Goal: Task Accomplishment & Management: Manage account settings

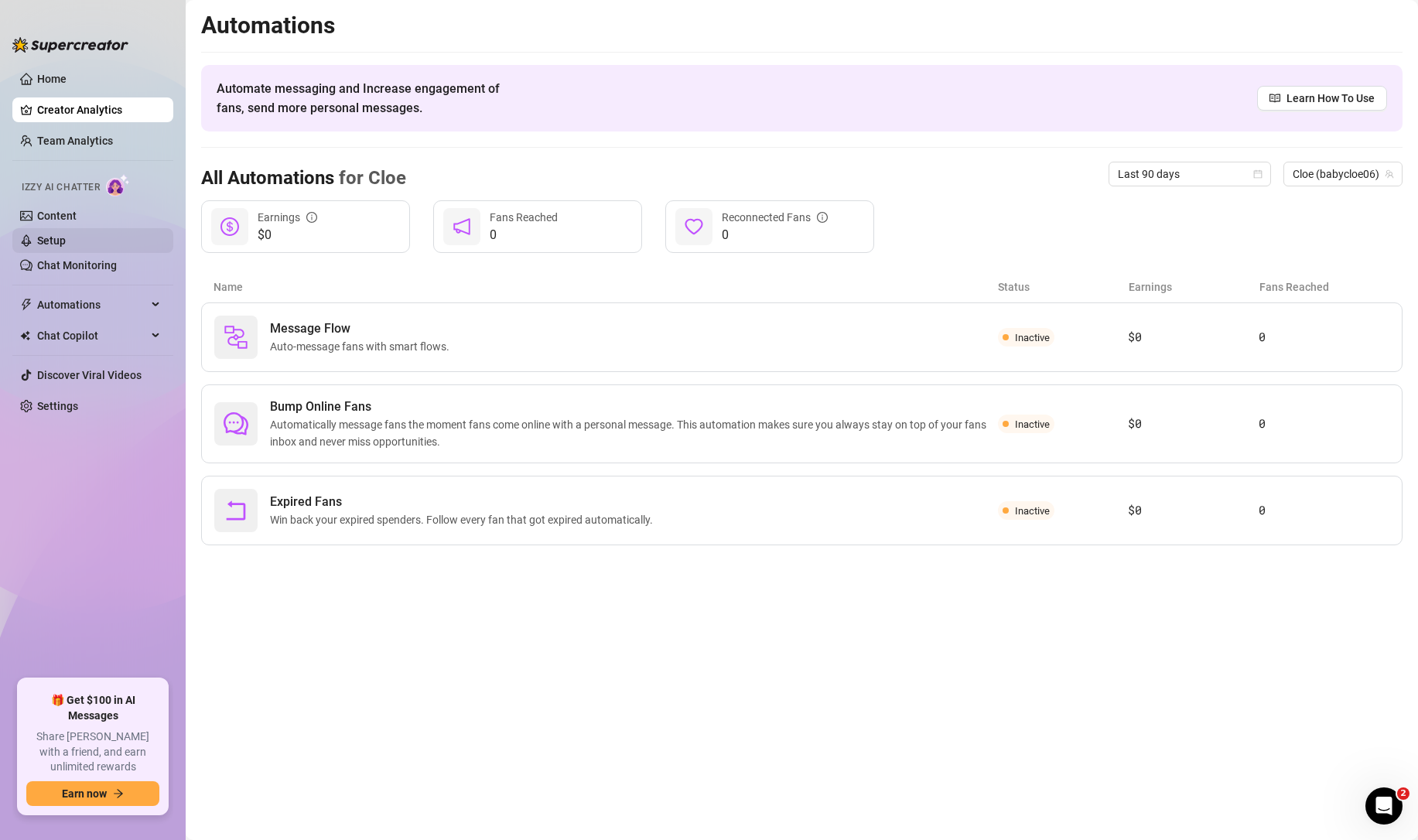
click at [65, 235] on link "Setup" at bounding box center [51, 241] width 28 height 12
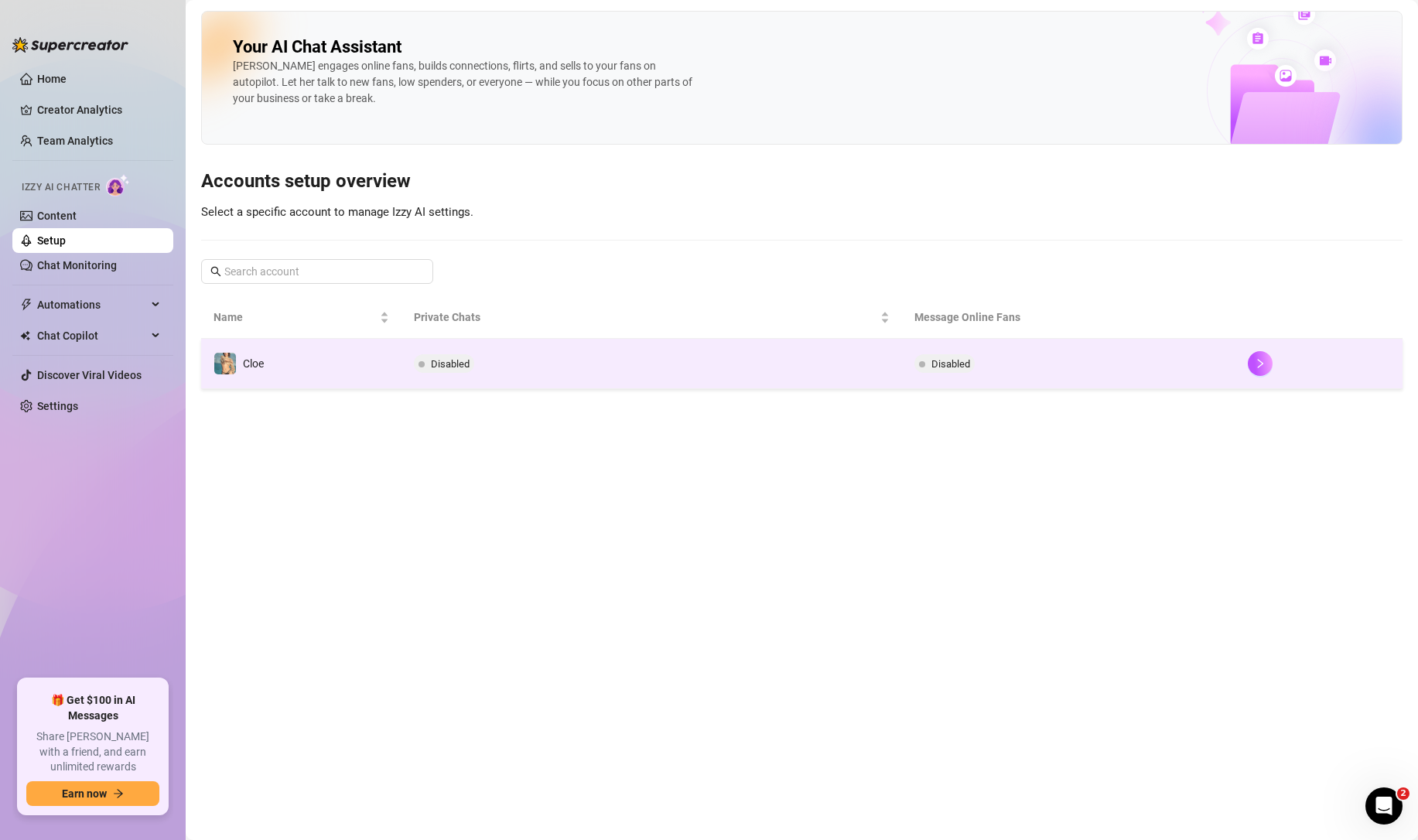
click at [618, 372] on td "Disabled" at bounding box center [652, 364] width 500 height 50
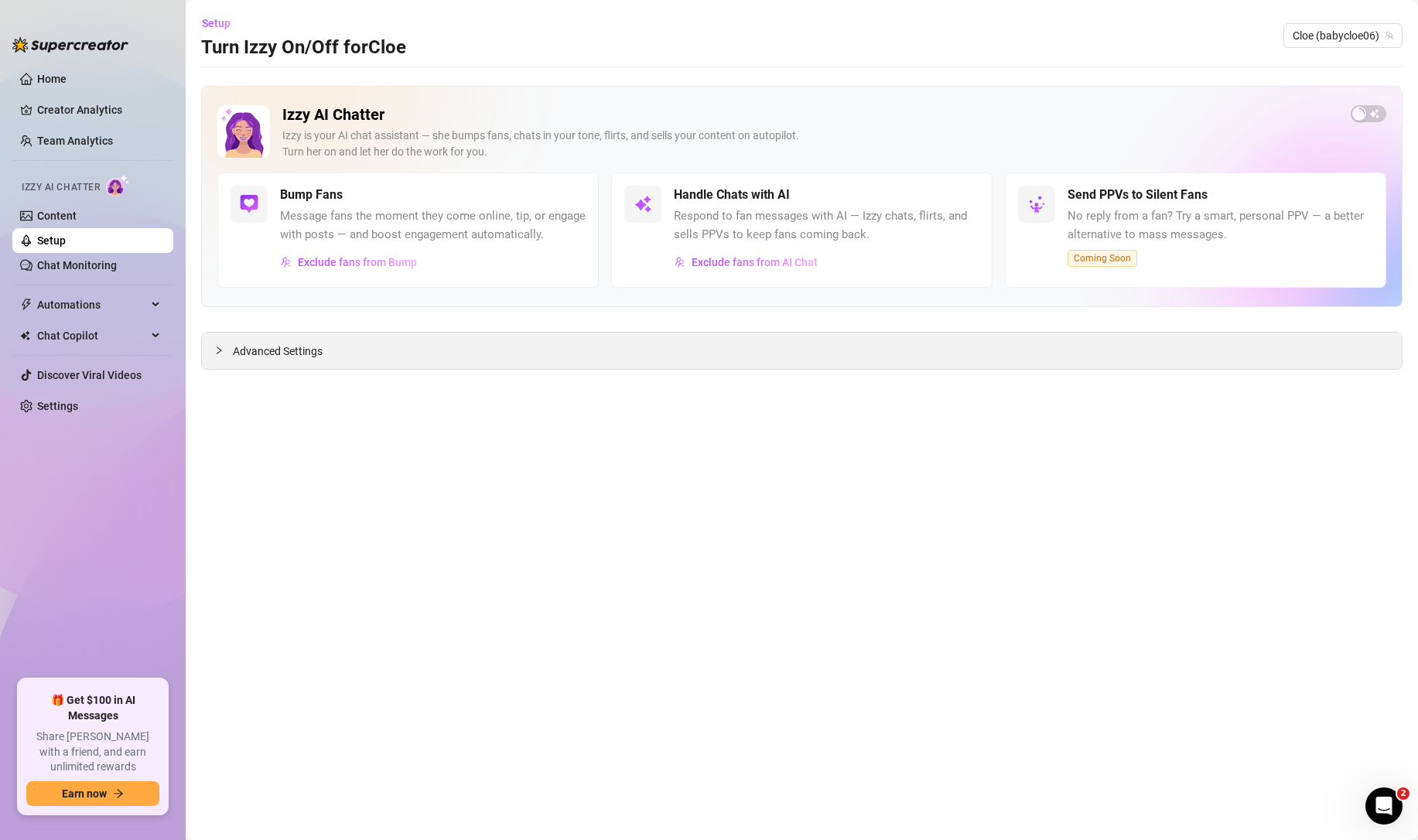
click at [479, 353] on div "Advanced Settings" at bounding box center [802, 351] width 1200 height 36
click at [51, 259] on link "Chat Monitoring" at bounding box center [77, 265] width 80 height 12
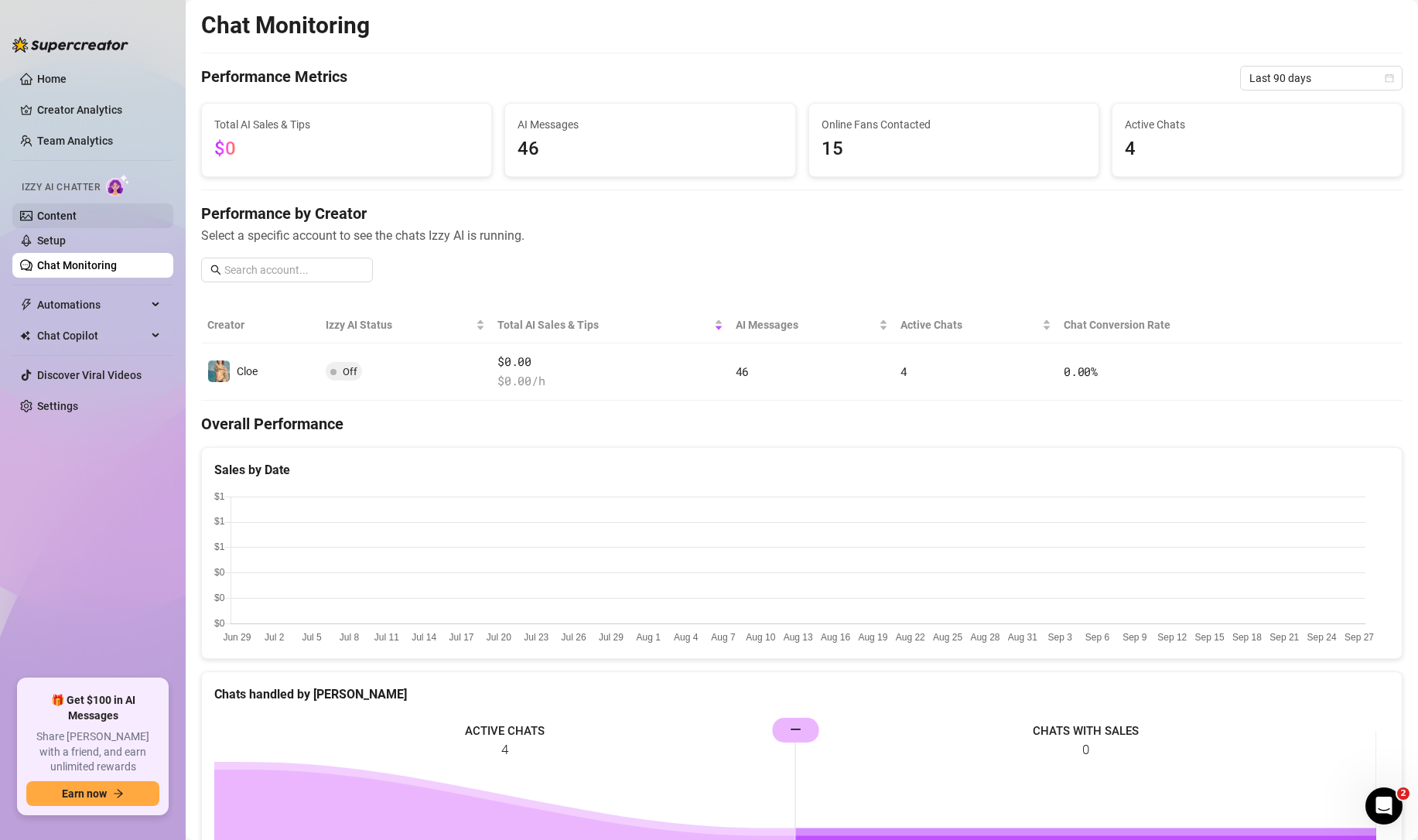
click at [47, 212] on link "Content" at bounding box center [57, 216] width 40 height 12
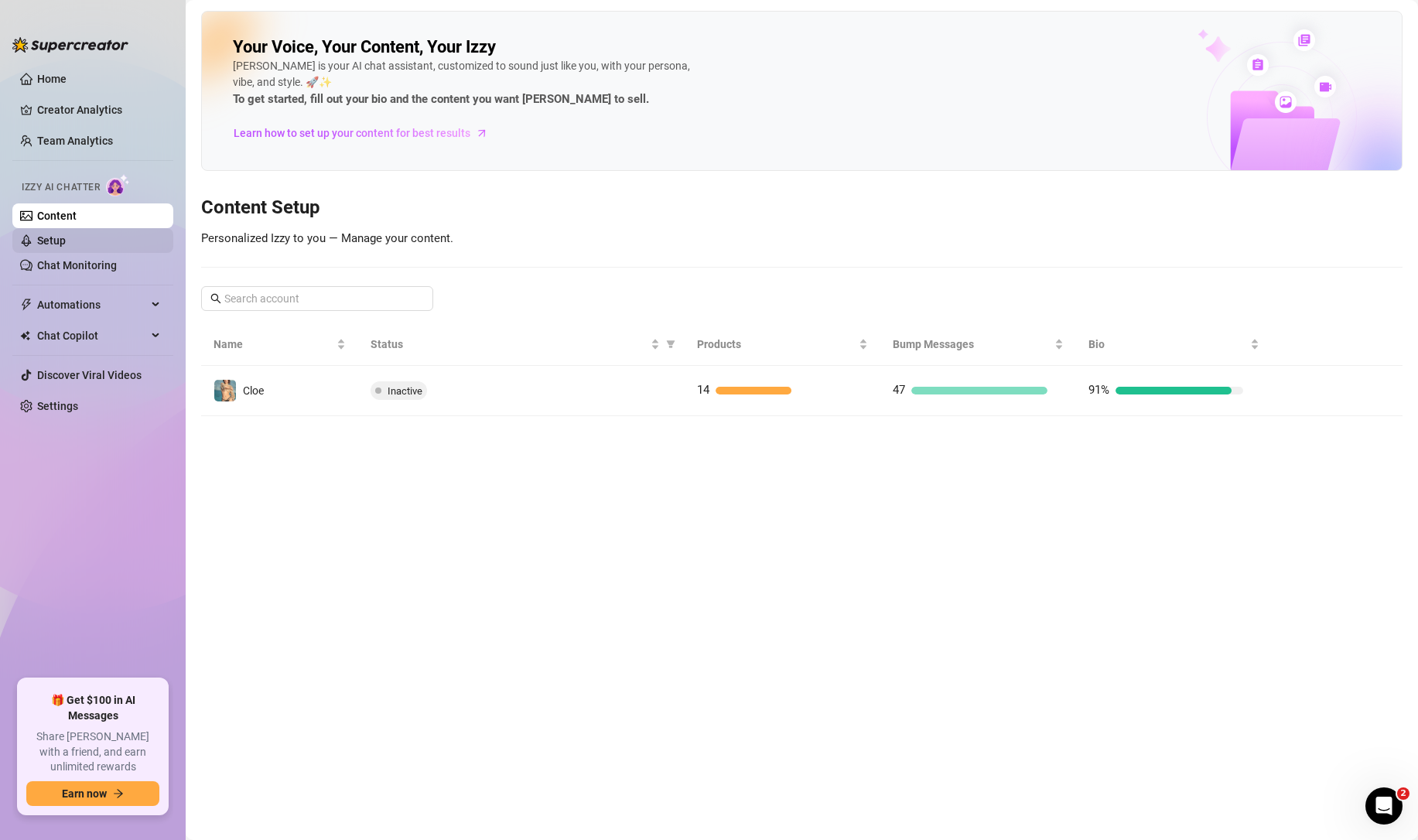
click at [65, 243] on link "Setup" at bounding box center [51, 241] width 28 height 12
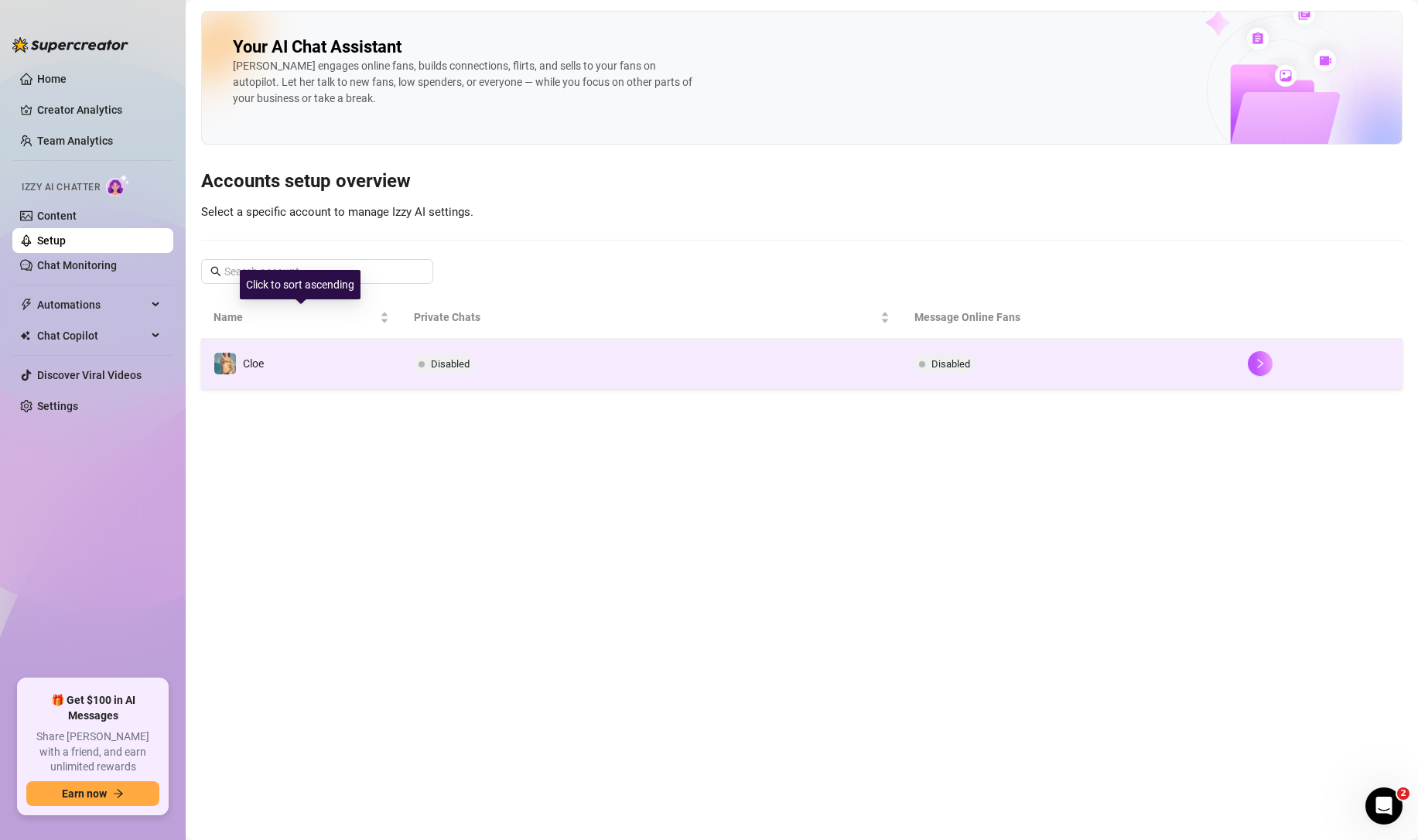
click at [313, 354] on td "Cloe" at bounding box center [301, 364] width 200 height 50
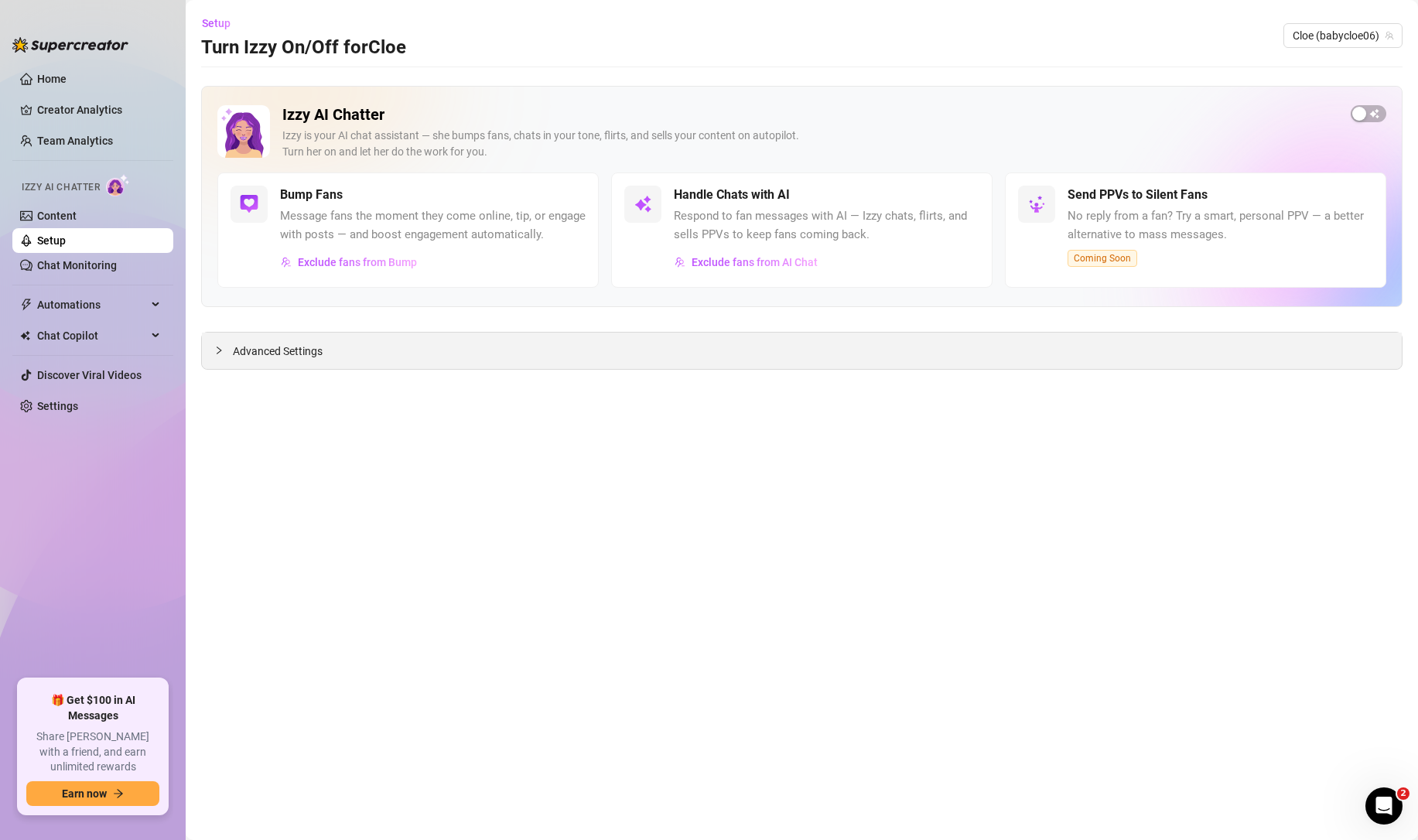
click at [470, 362] on div "Advanced Settings" at bounding box center [802, 351] width 1200 height 36
click at [95, 266] on link "Chat Monitoring" at bounding box center [77, 265] width 80 height 12
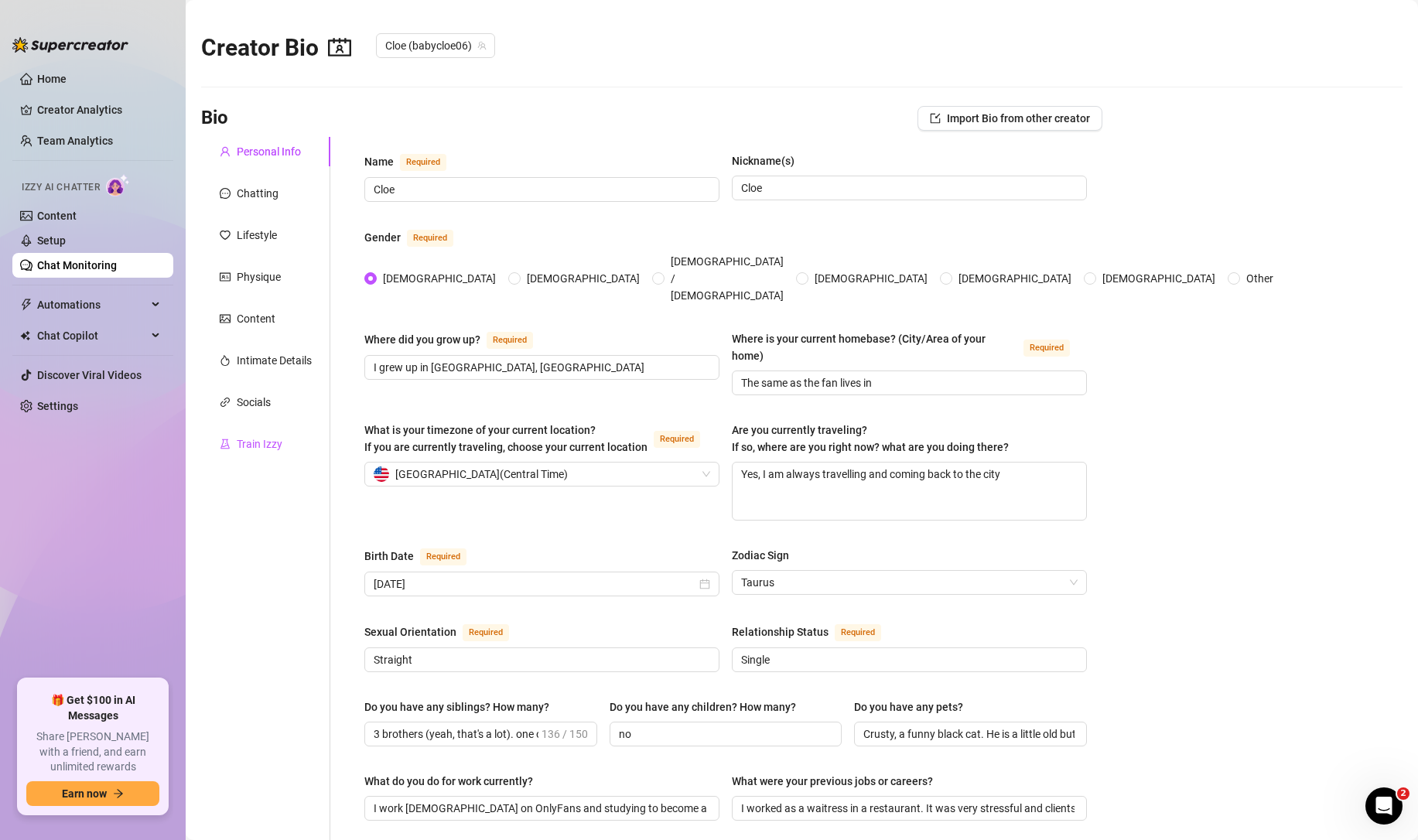
click at [247, 443] on div "Train Izzy" at bounding box center [259, 445] width 46 height 17
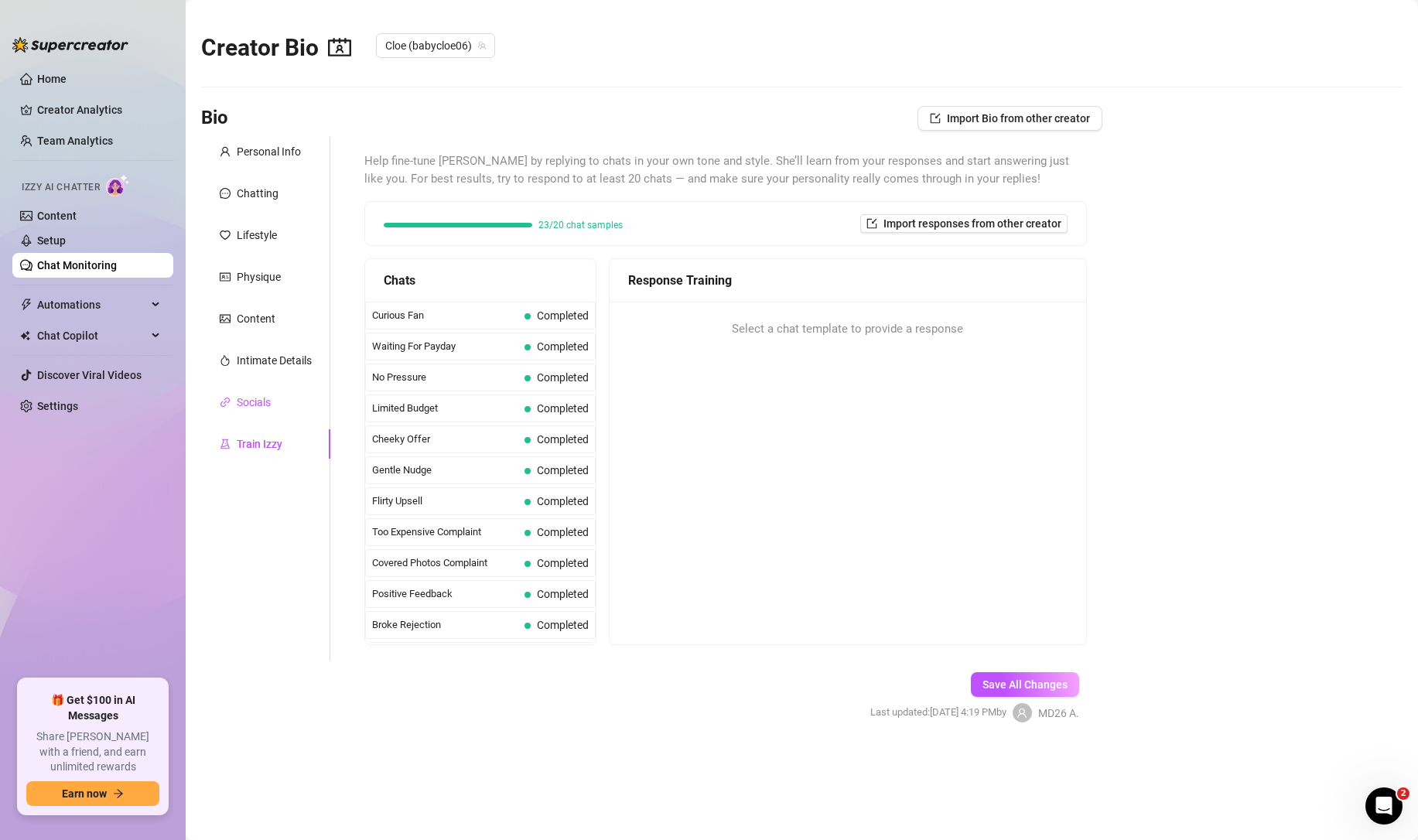
click at [258, 399] on div "Socials" at bounding box center [254, 402] width 34 height 17
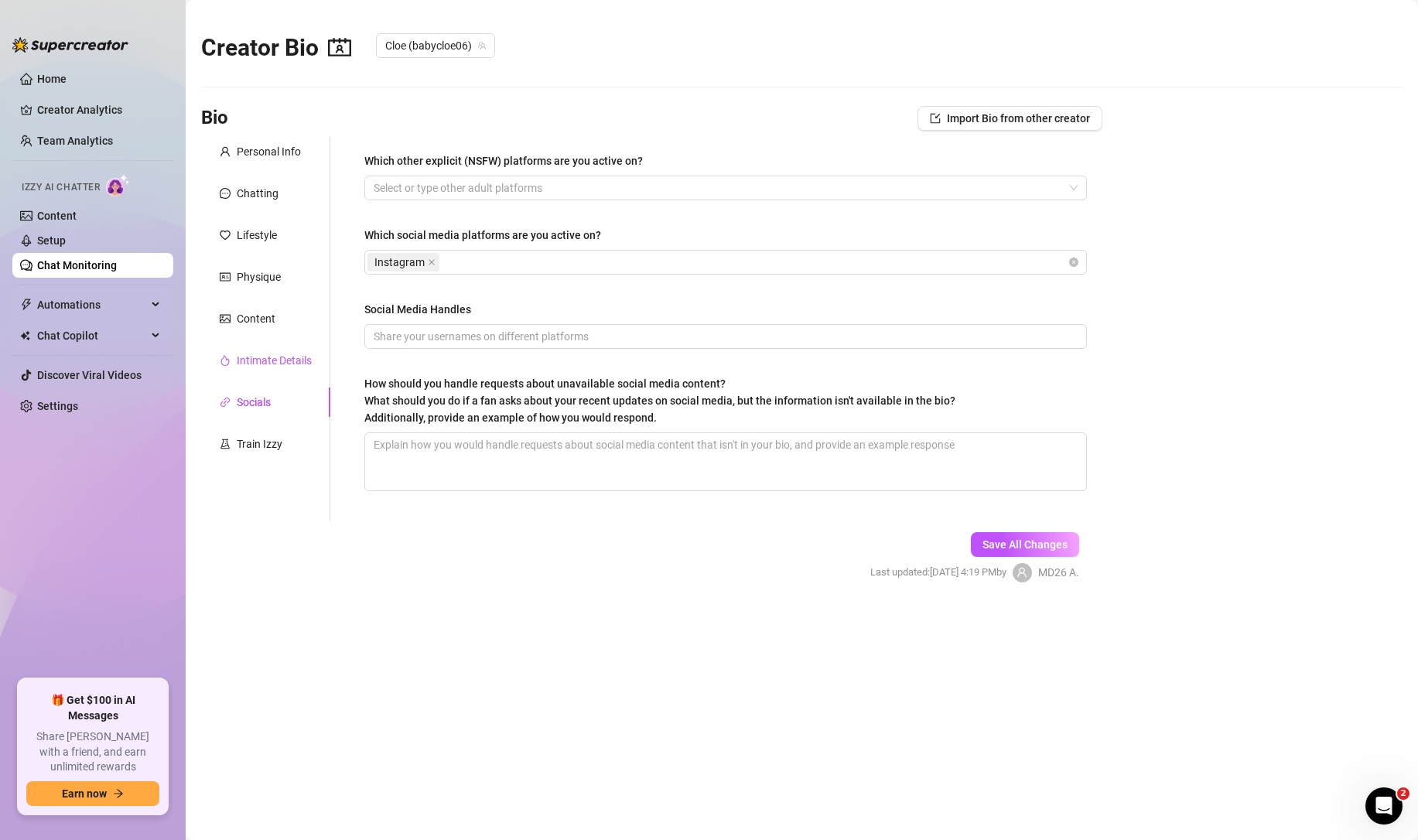
click at [256, 367] on div "Intimate Details" at bounding box center [273, 360] width 75 height 17
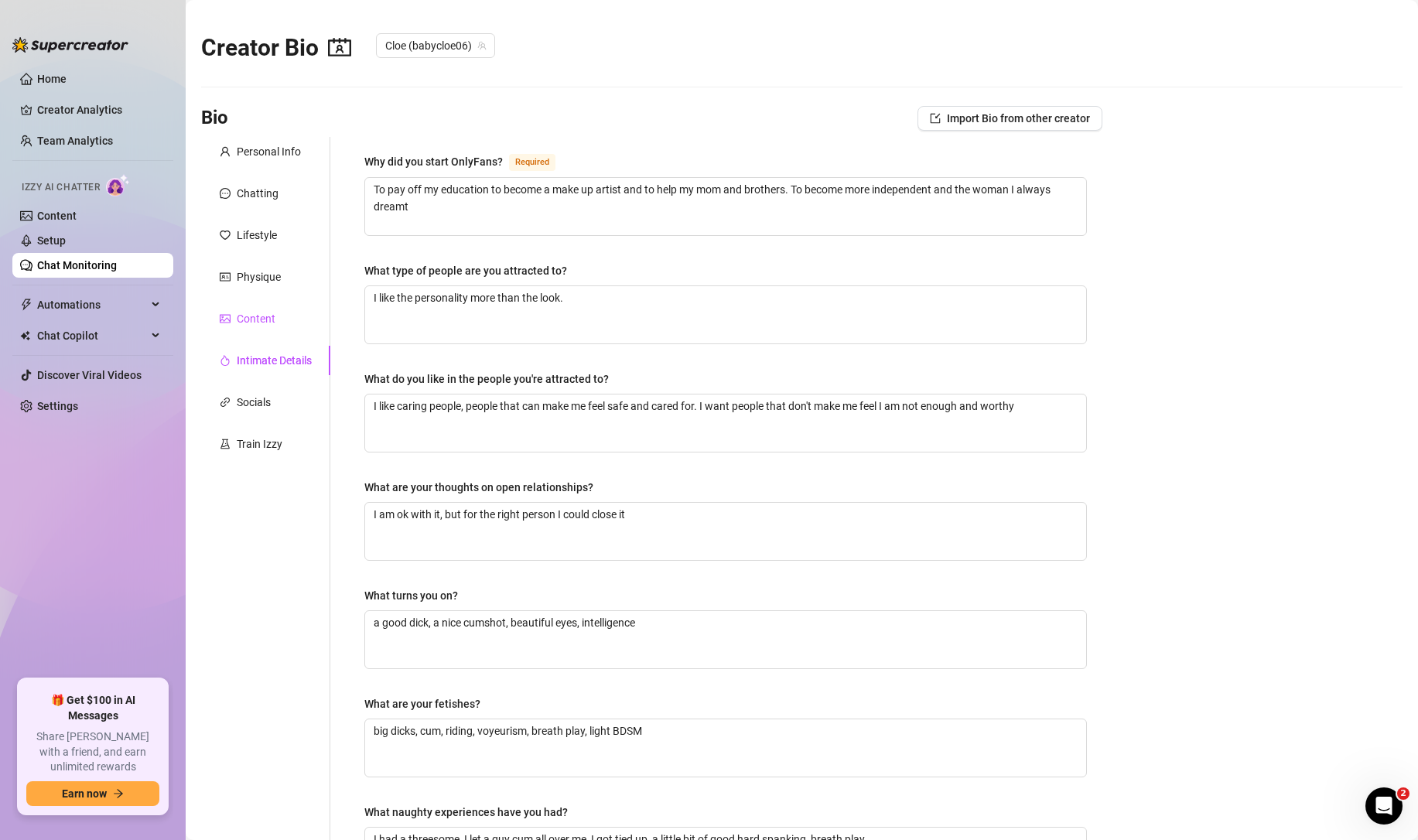
click at [254, 317] on div "Content" at bounding box center [255, 319] width 39 height 17
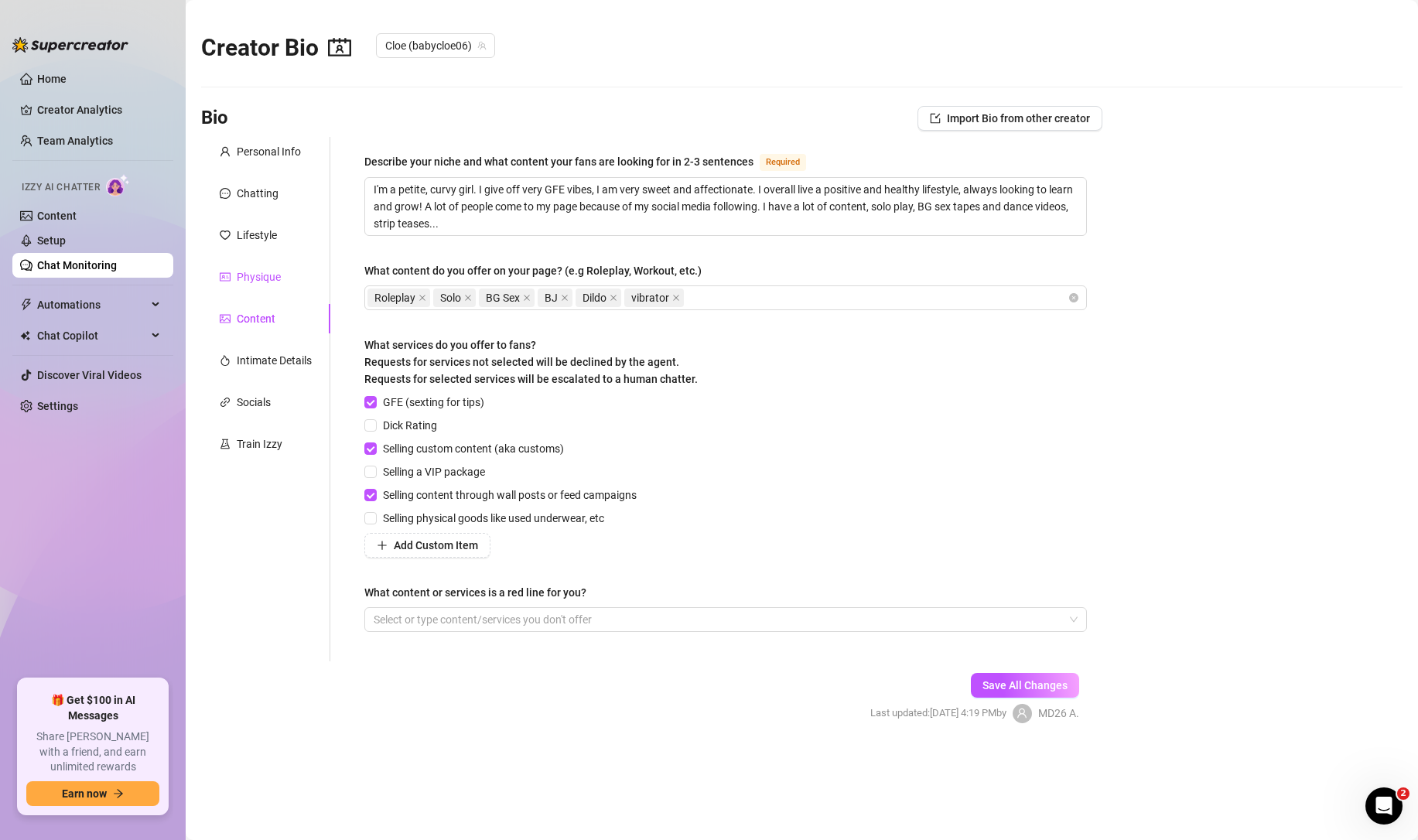
click at [254, 268] on div "Physique" at bounding box center [258, 277] width 44 height 17
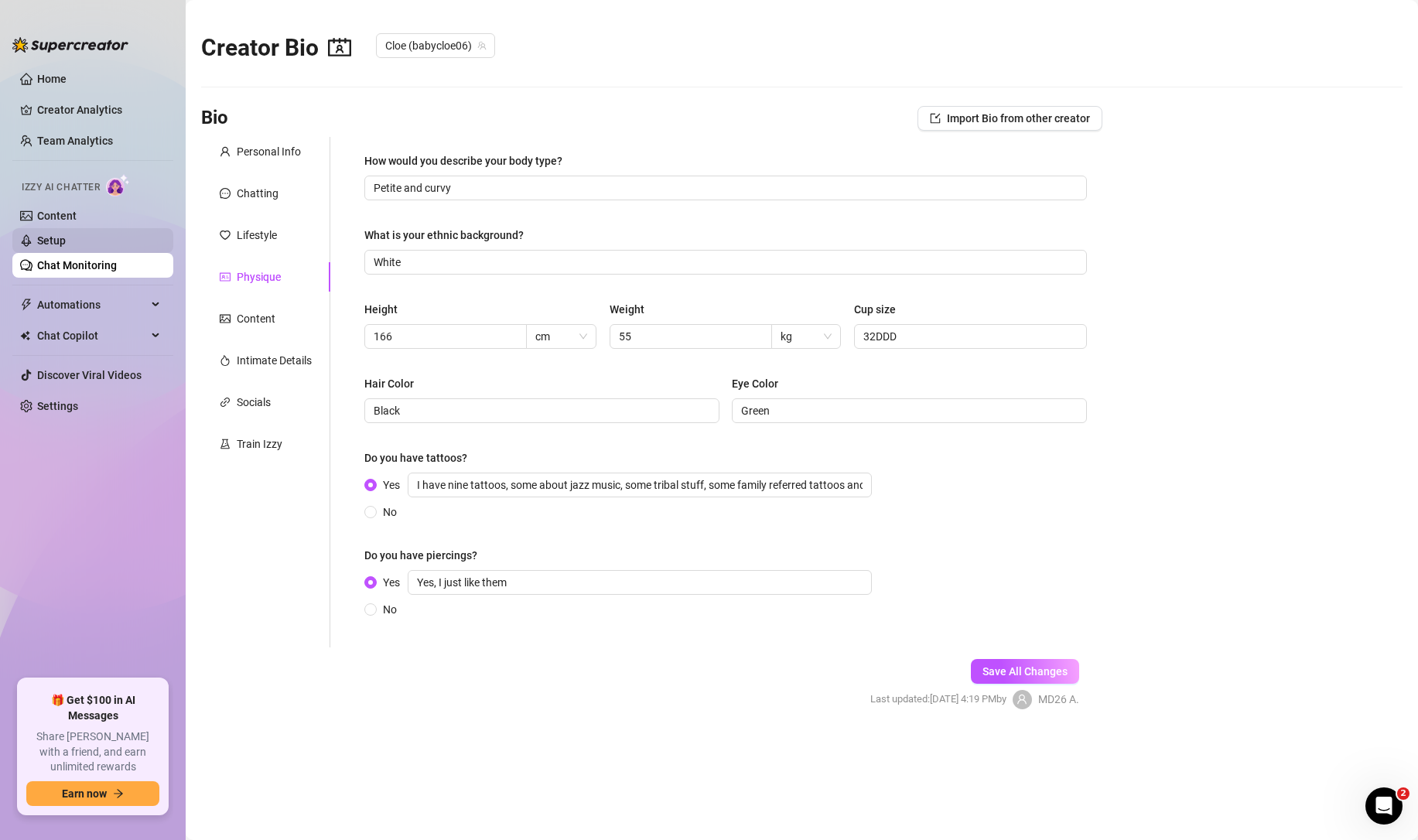
click at [65, 235] on link "Setup" at bounding box center [51, 241] width 28 height 12
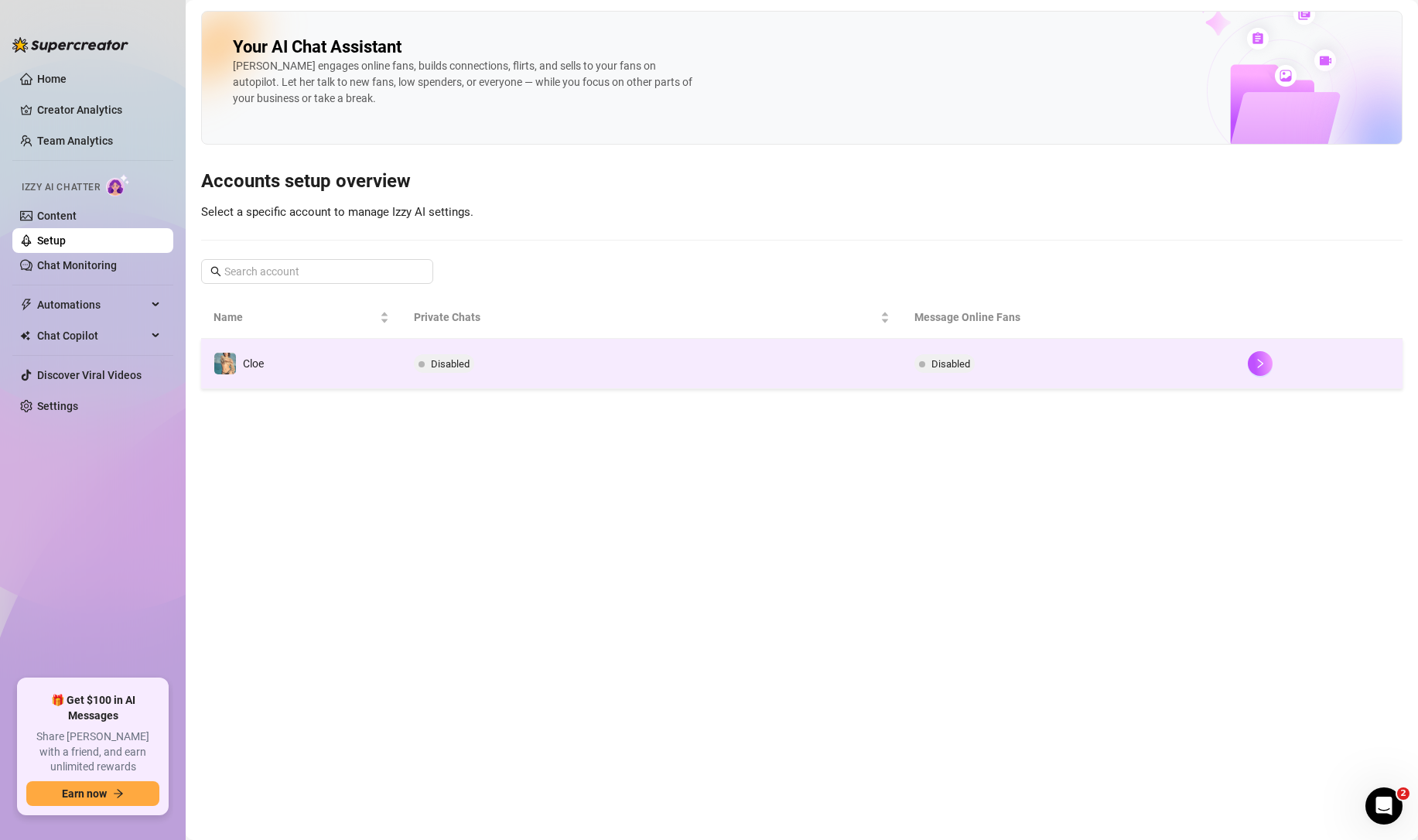
click at [506, 346] on td "Disabled" at bounding box center [652, 364] width 500 height 50
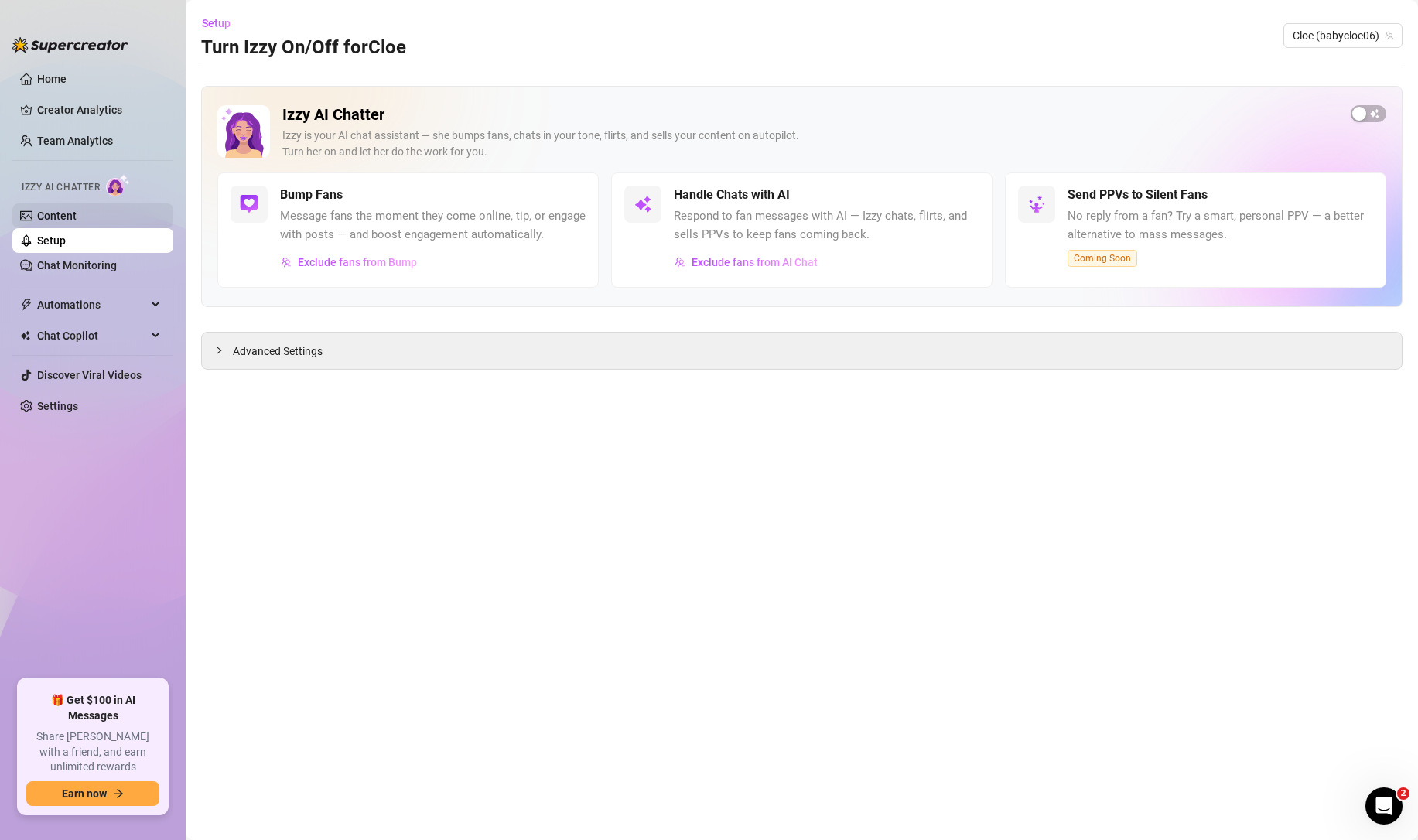
click at [77, 212] on link "Content" at bounding box center [57, 216] width 40 height 12
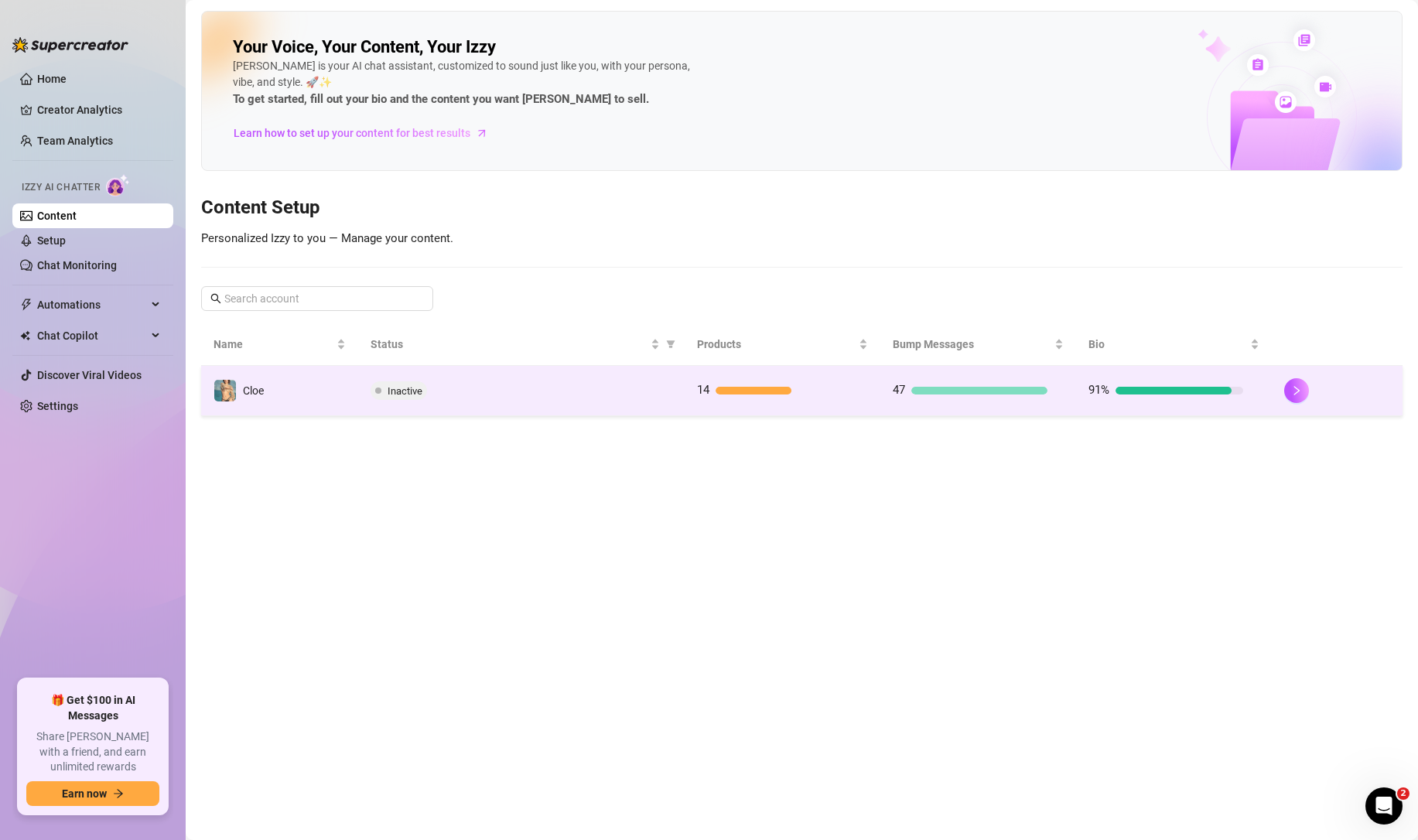
click at [582, 402] on td "Inactive" at bounding box center [522, 391] width 327 height 50
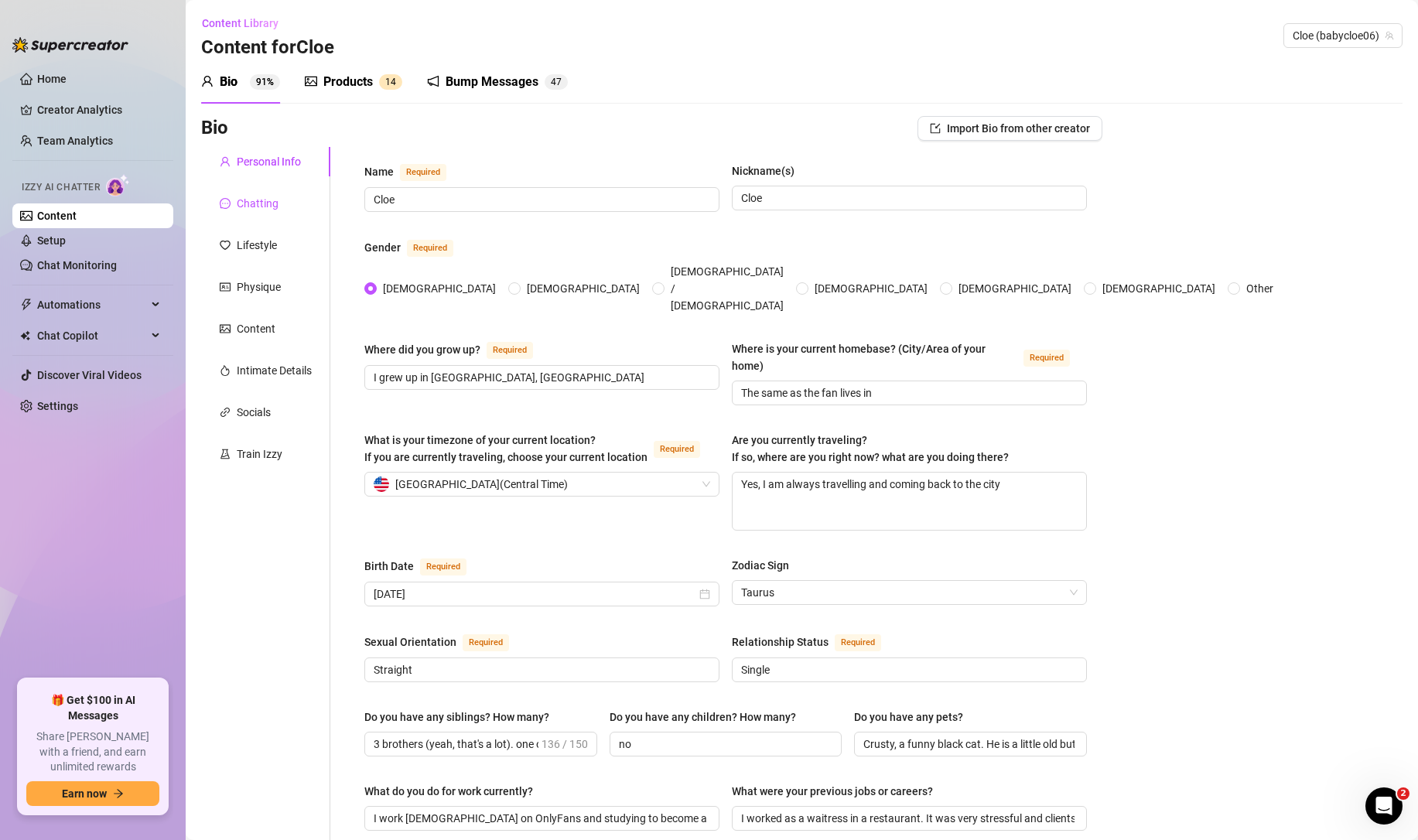
click at [264, 201] on div "Chatting" at bounding box center [257, 204] width 42 height 17
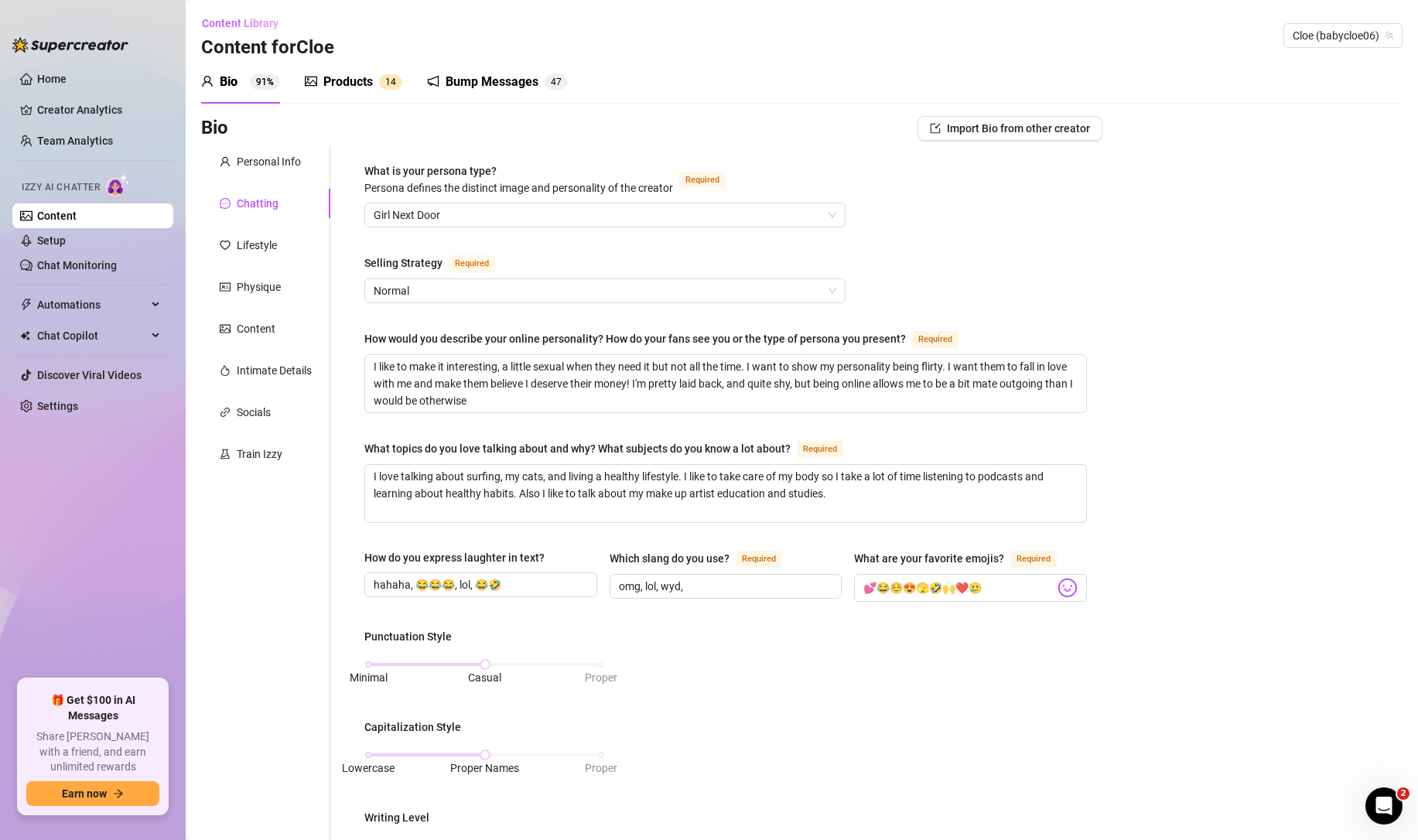
click at [490, 74] on div "Bump Messages" at bounding box center [492, 83] width 93 height 19
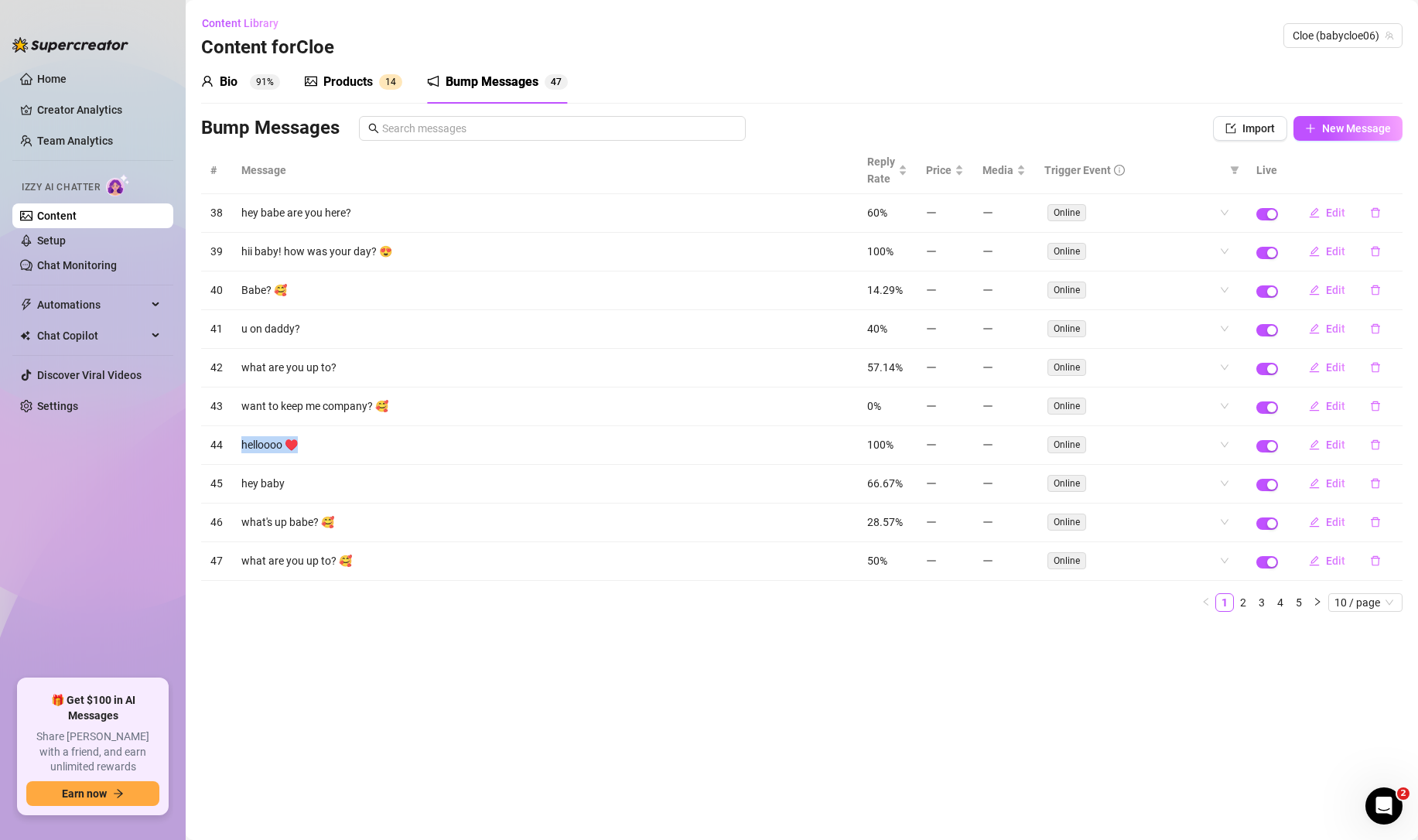
drag, startPoint x: 239, startPoint y: 444, endPoint x: 371, endPoint y: 450, distance: 132.1
click at [371, 450] on td "helloooo ♥️" at bounding box center [545, 445] width 626 height 39
copy td "helloooo ♥️"
